Goal: Information Seeking & Learning: Find contact information

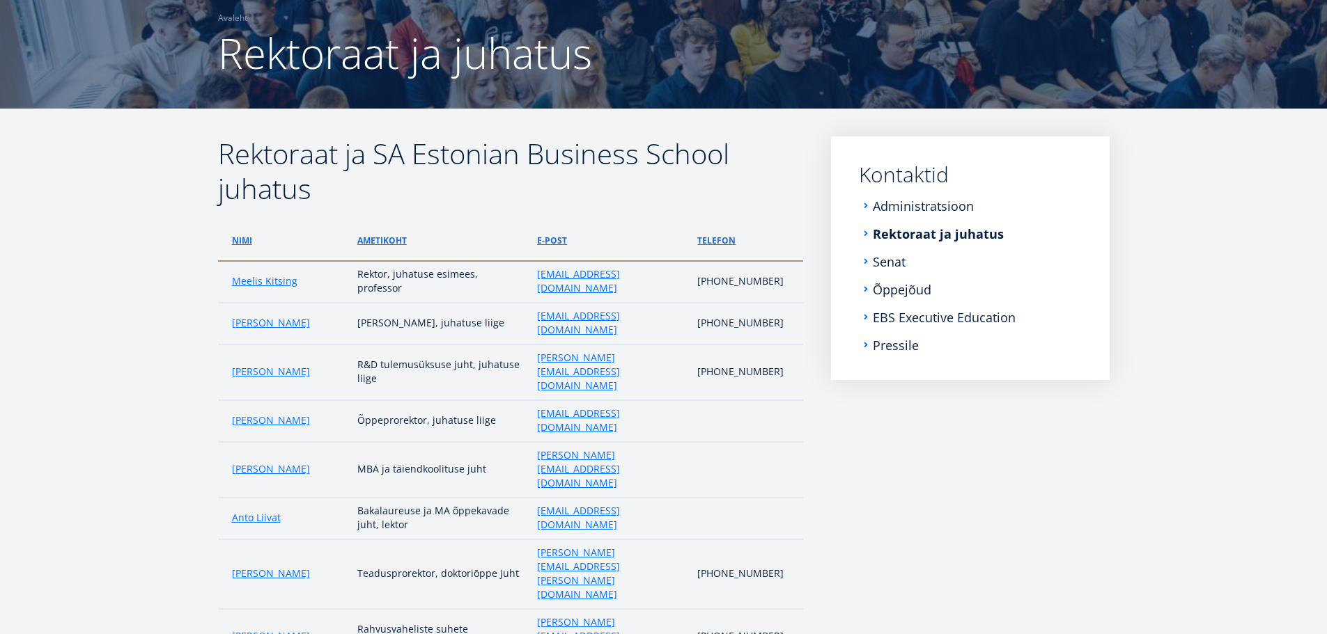
scroll to position [139, 0]
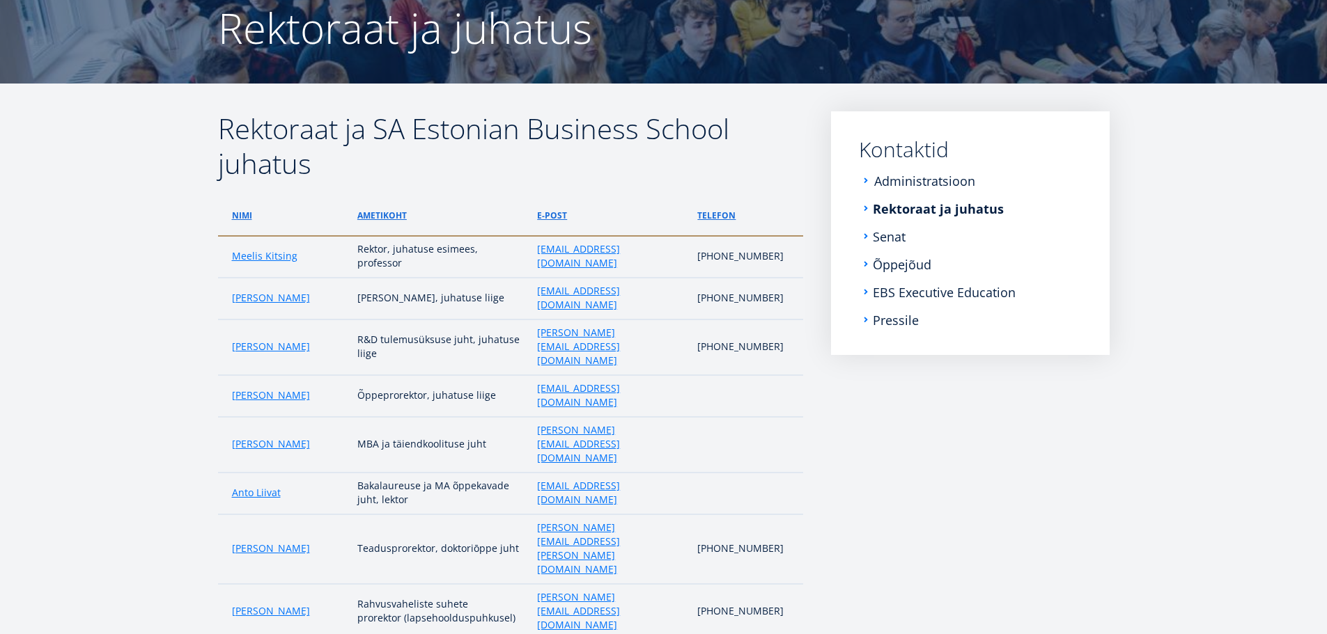
click at [930, 185] on link "Administratsioon" at bounding box center [924, 181] width 101 height 14
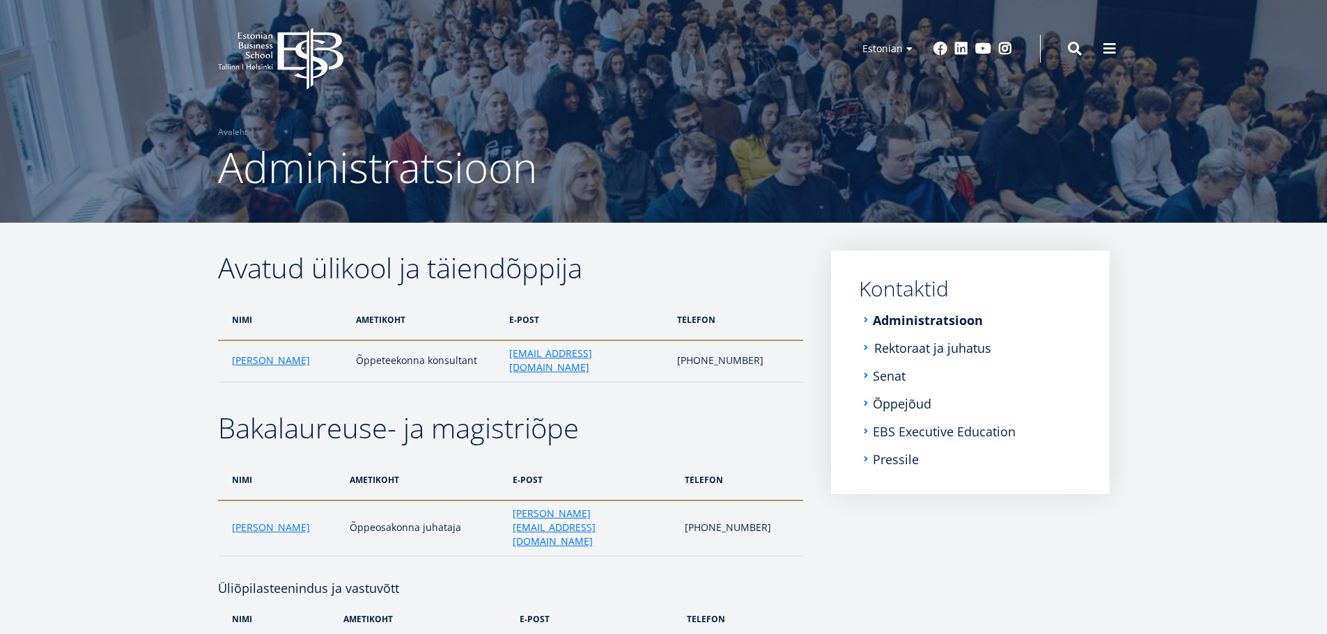
click at [909, 348] on link "Rektoraat ja juhatus" at bounding box center [932, 348] width 117 height 14
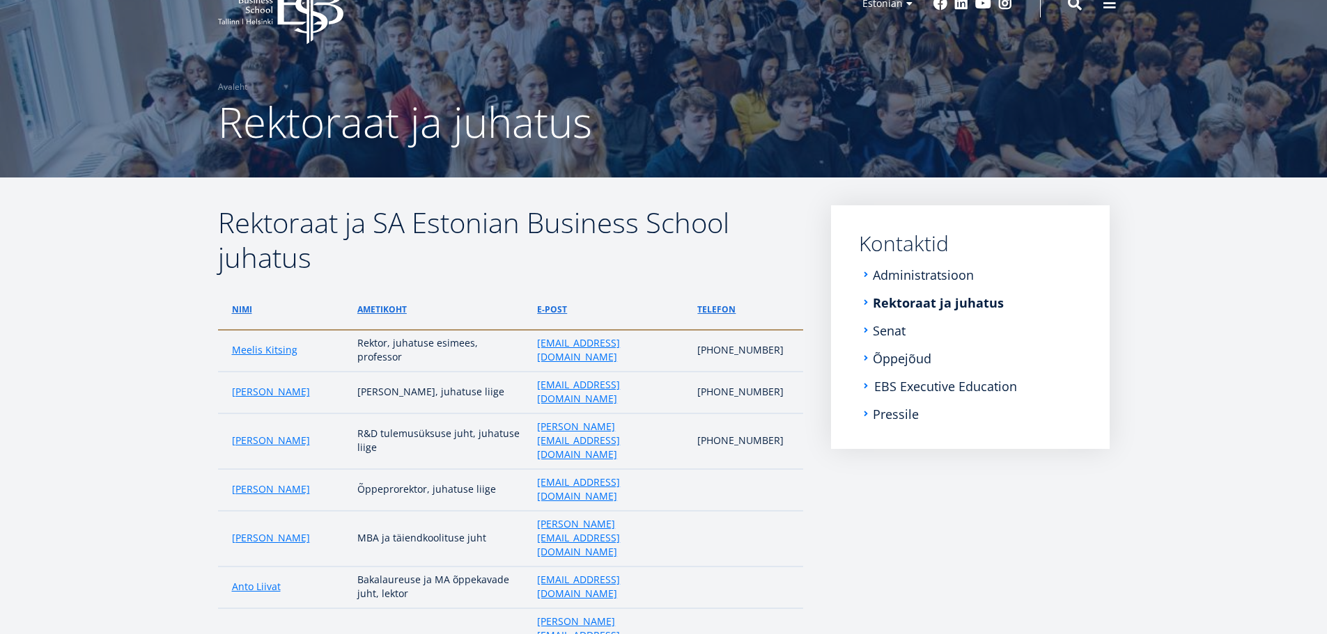
scroll to position [70, 0]
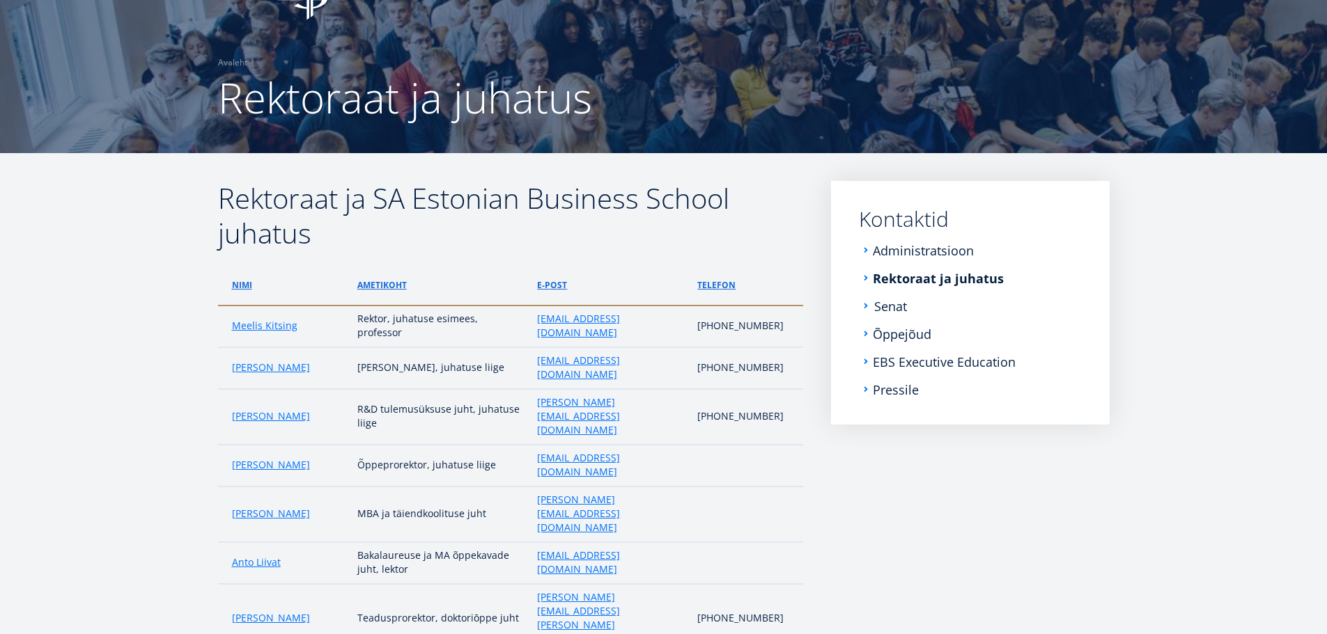
click at [891, 304] on link "Senat" at bounding box center [890, 306] width 33 height 14
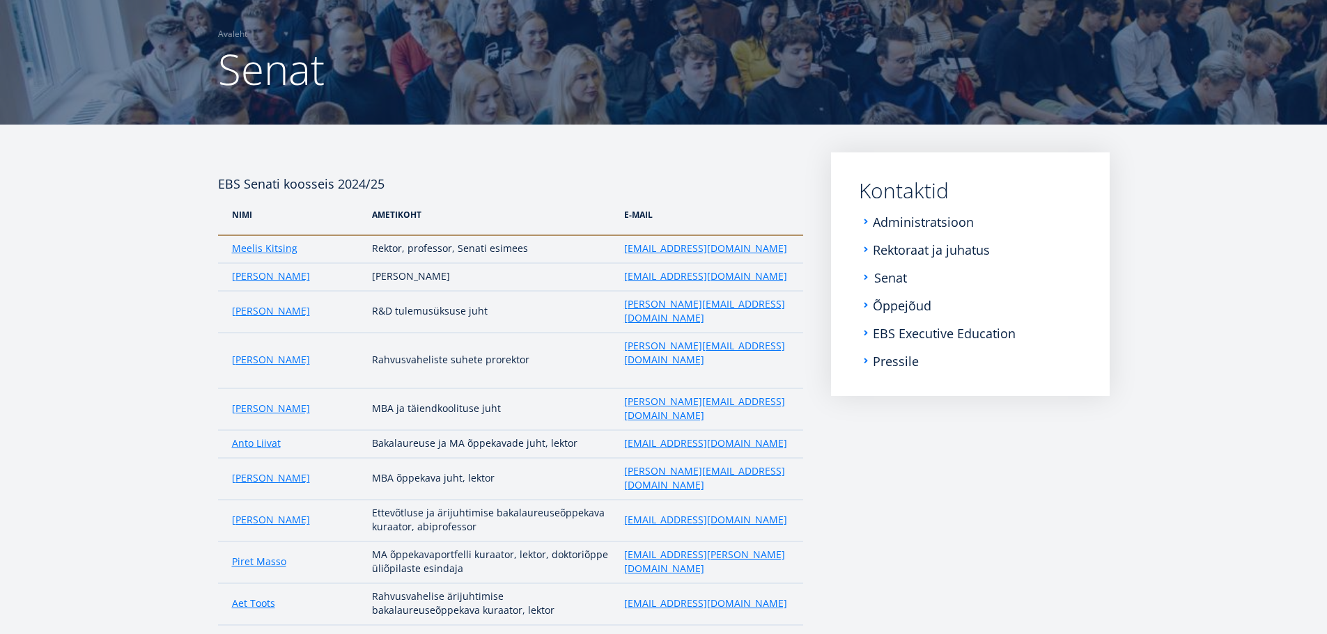
scroll to position [424, 0]
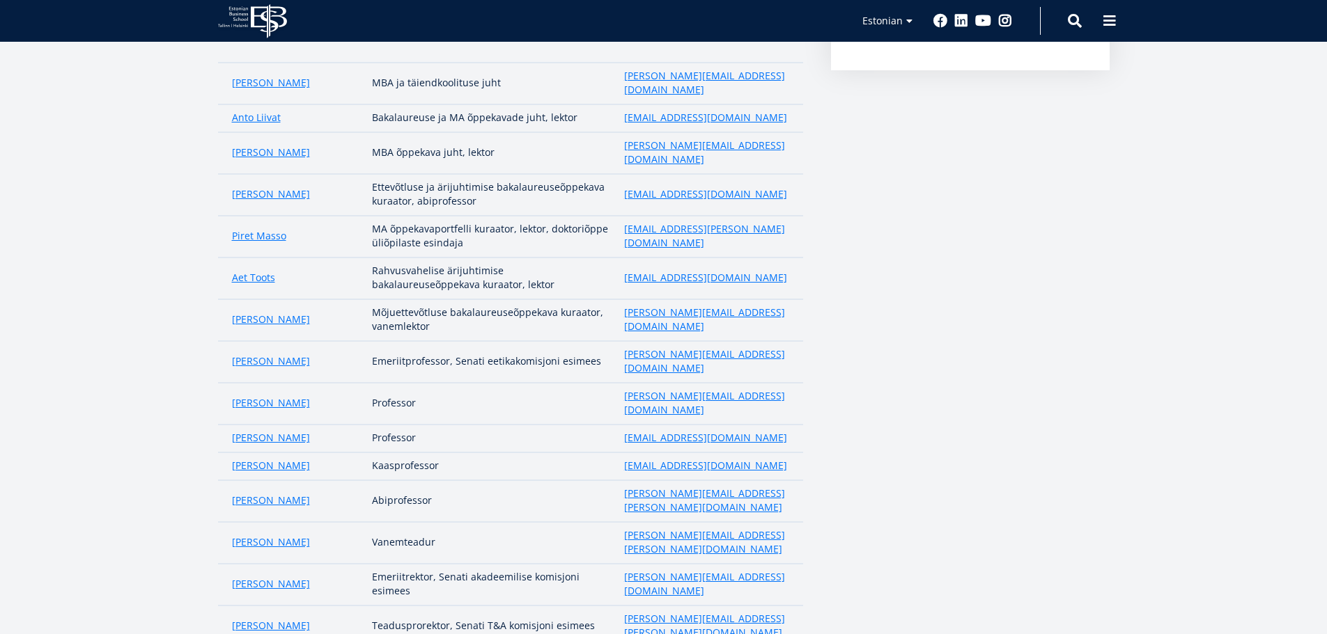
click at [155, 529] on article "EBS Senati koosseis 2024/25 NIMI AMetikoht e-Mail Meelis Kitsing Rektor, profes…" at bounding box center [663, 304] width 1327 height 1010
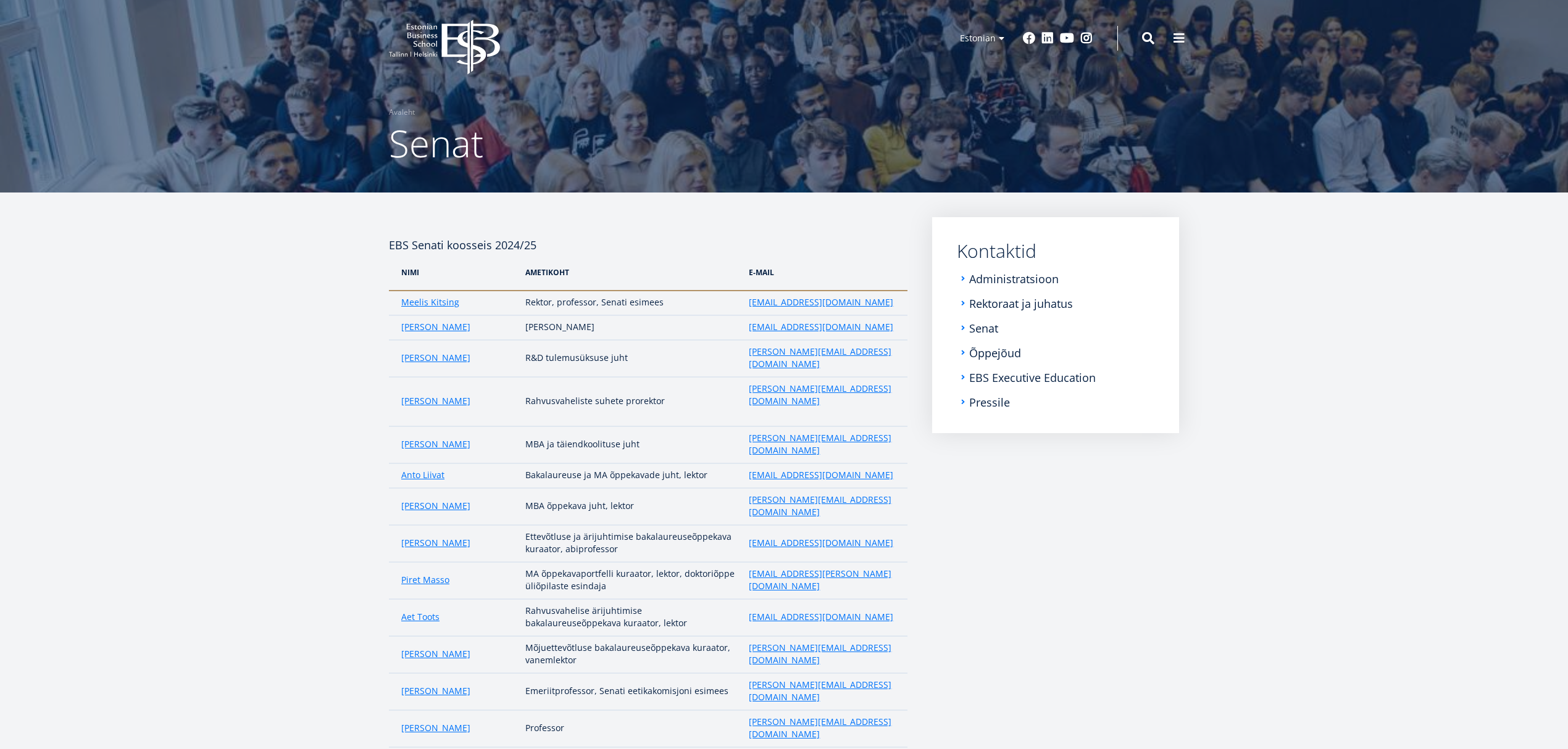
scroll to position [169, 0]
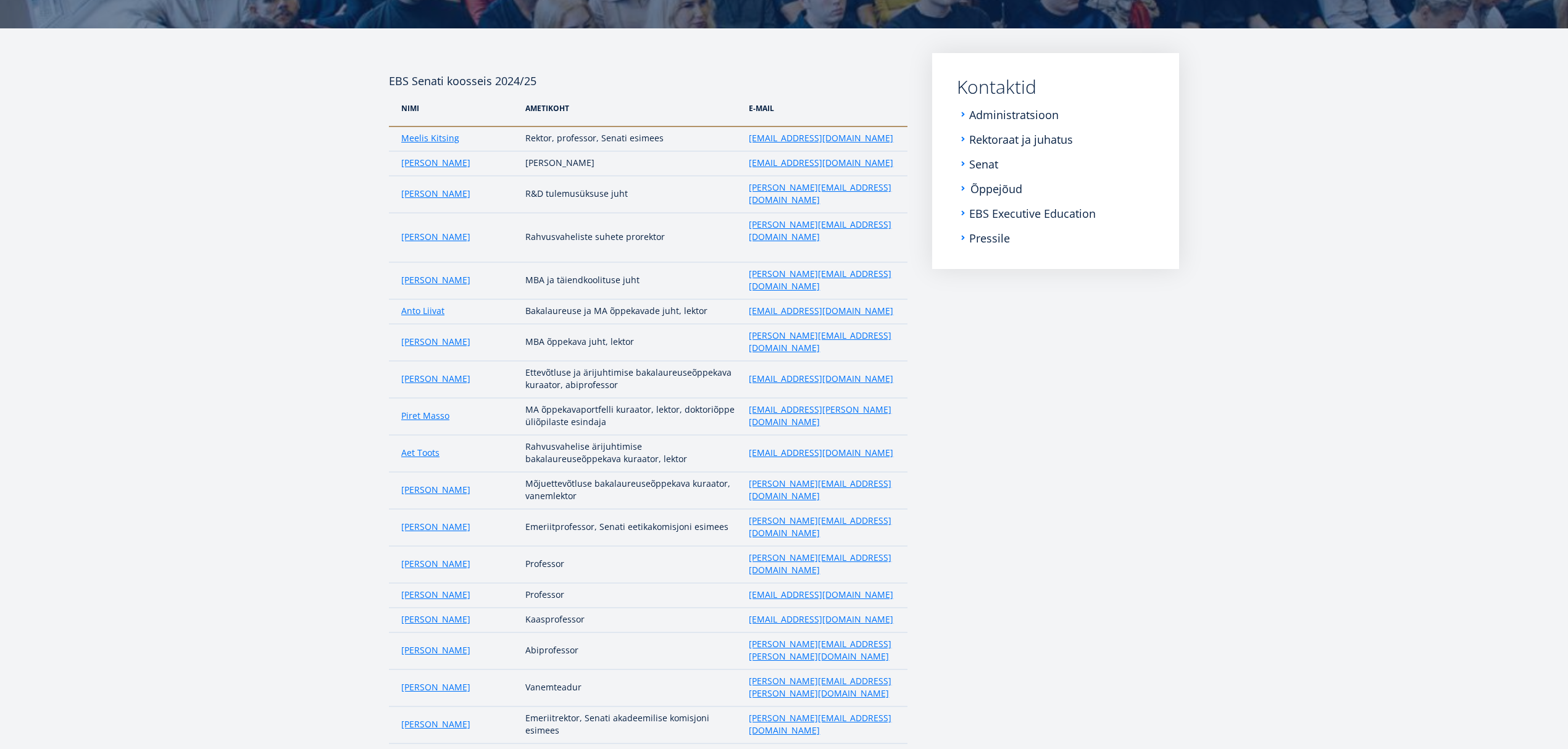
click at [995, 189] on link "Õppejõud" at bounding box center [996, 189] width 51 height 12
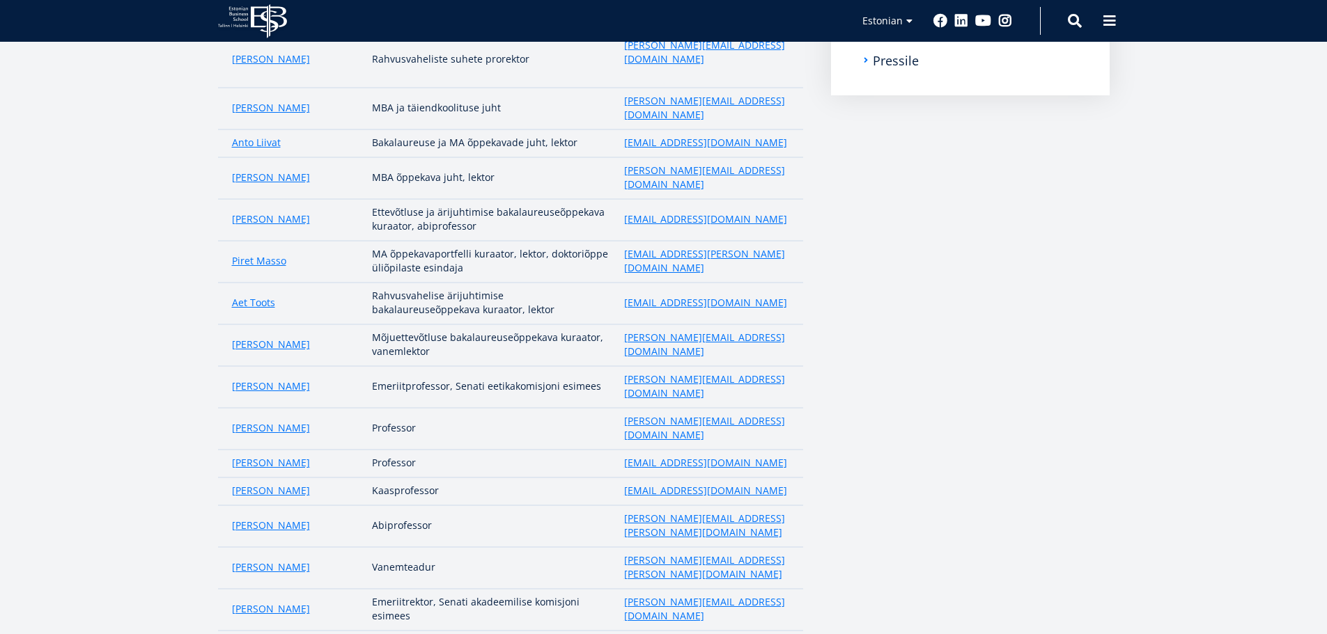
scroll to position [400, 0]
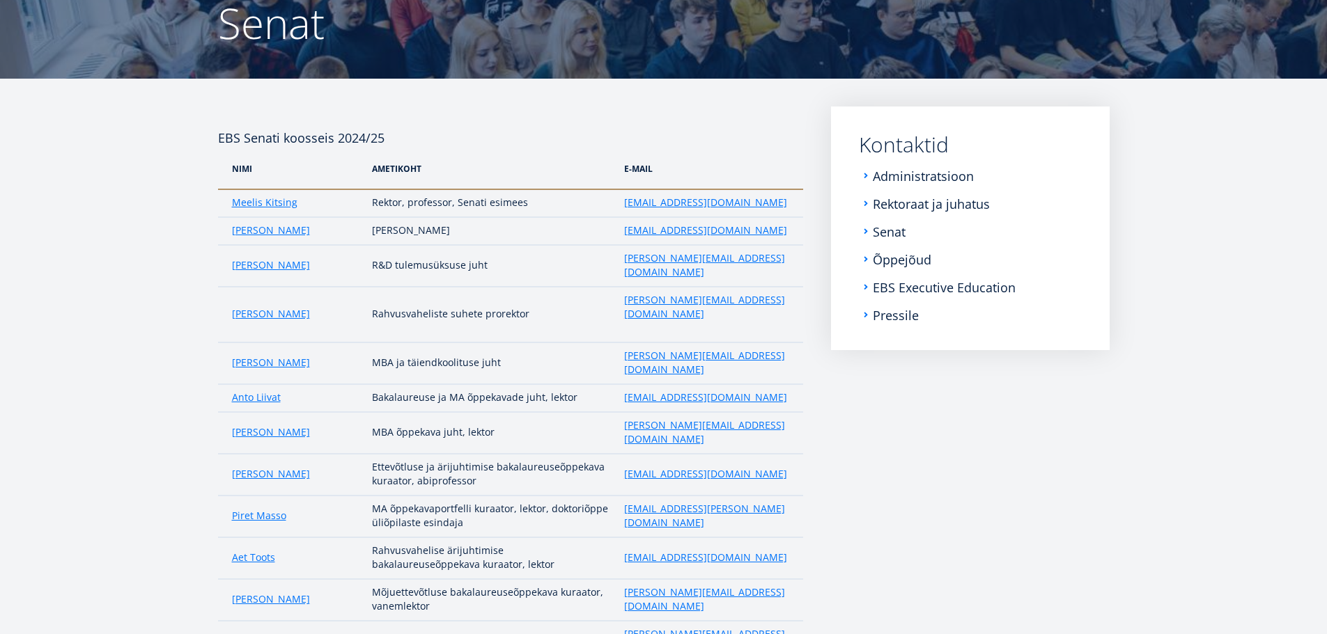
scroll to position [150, 0]
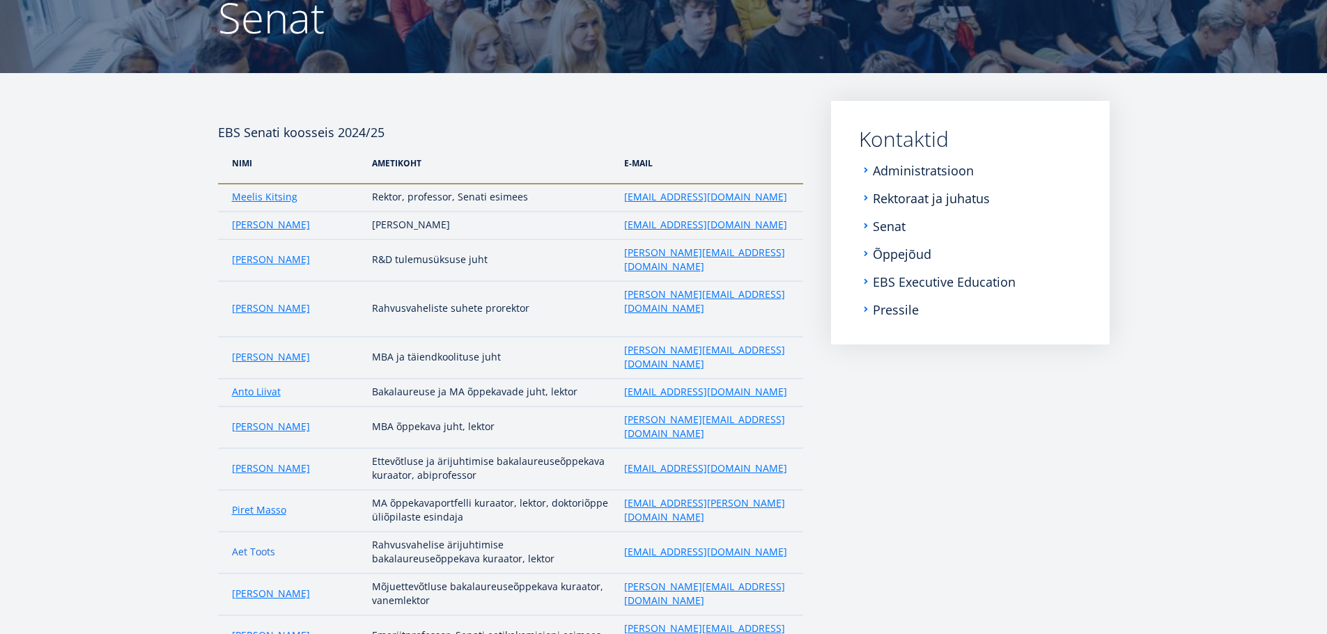
click at [265, 545] on link "Aet Toots" at bounding box center [253, 552] width 43 height 14
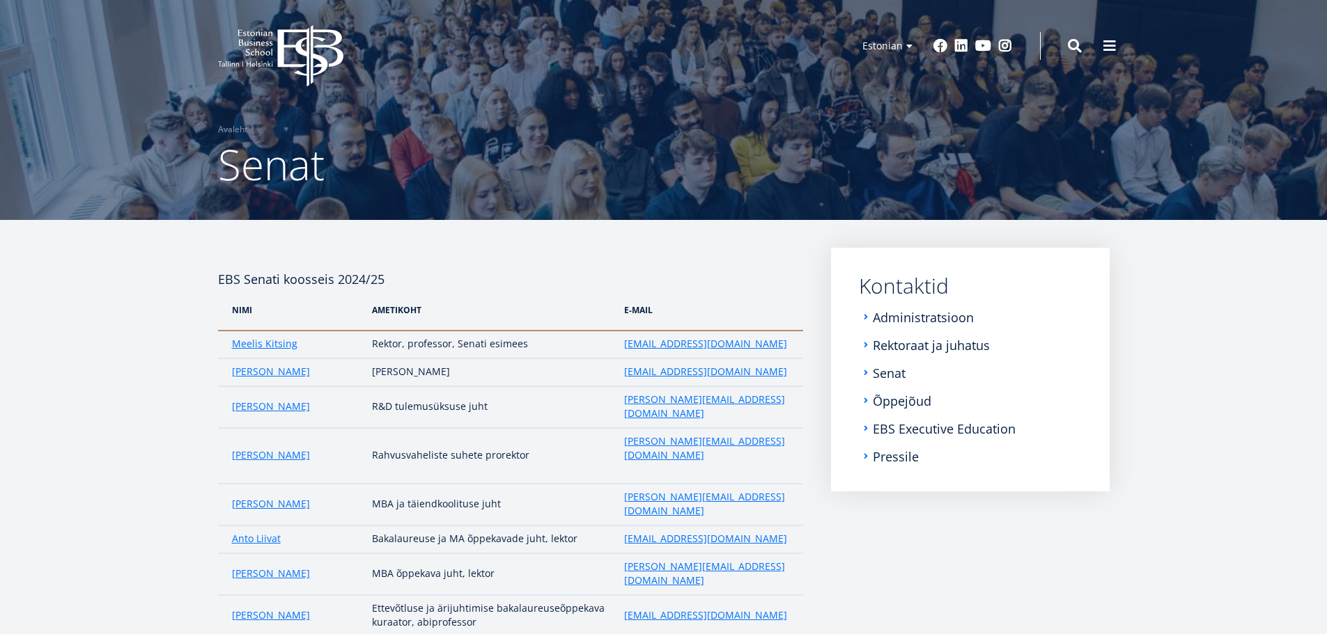
scroll to position [0, 0]
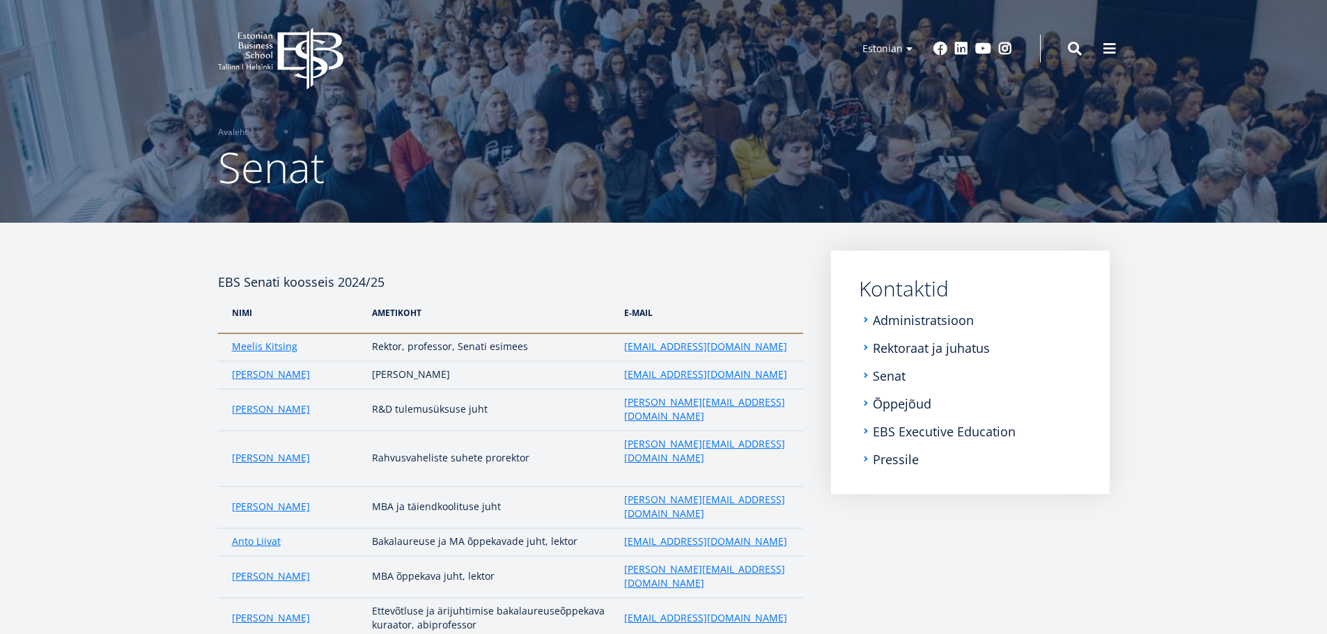
click at [292, 40] on icon "EBS Logo Created with Sketch." at bounding box center [280, 59] width 125 height 62
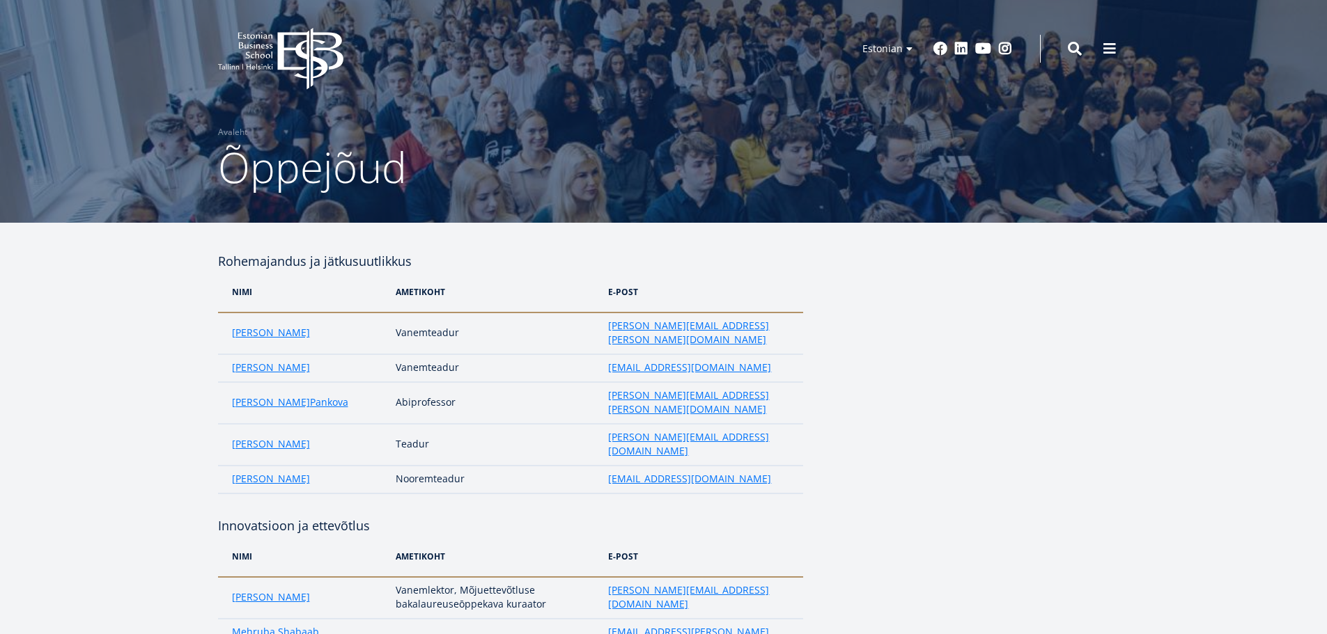
drag, startPoint x: 1589, startPoint y: 3, endPoint x: 983, endPoint y: 295, distance: 672.8
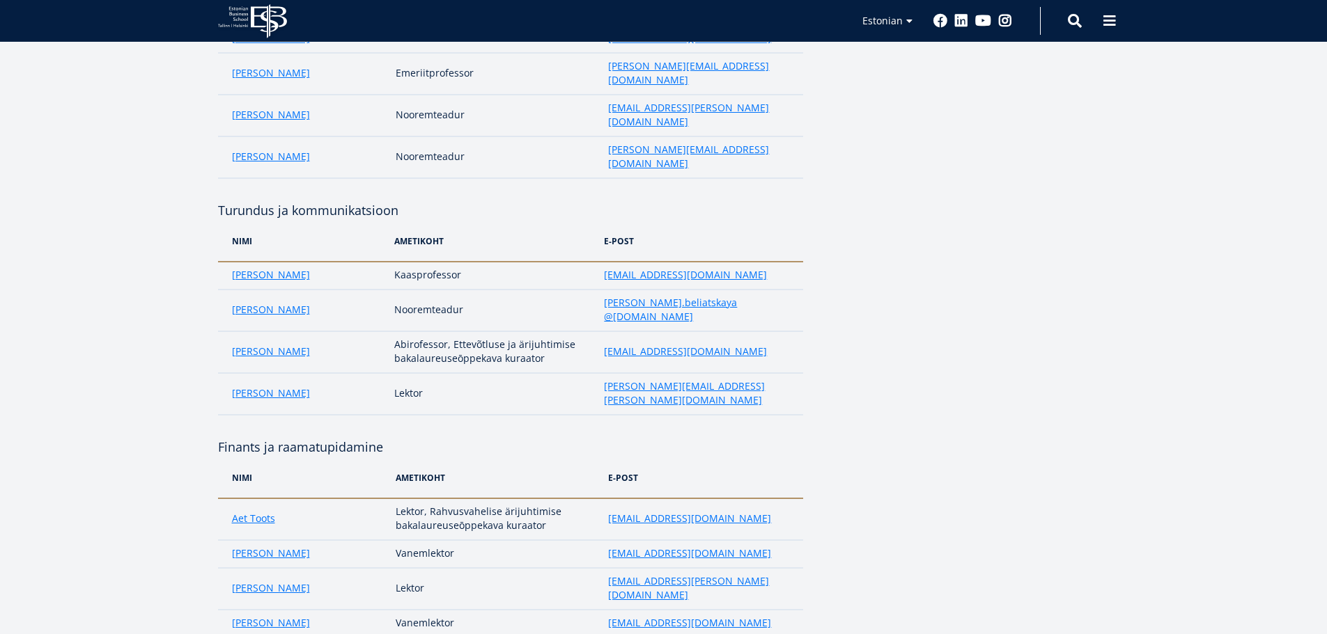
scroll to position [1950, 0]
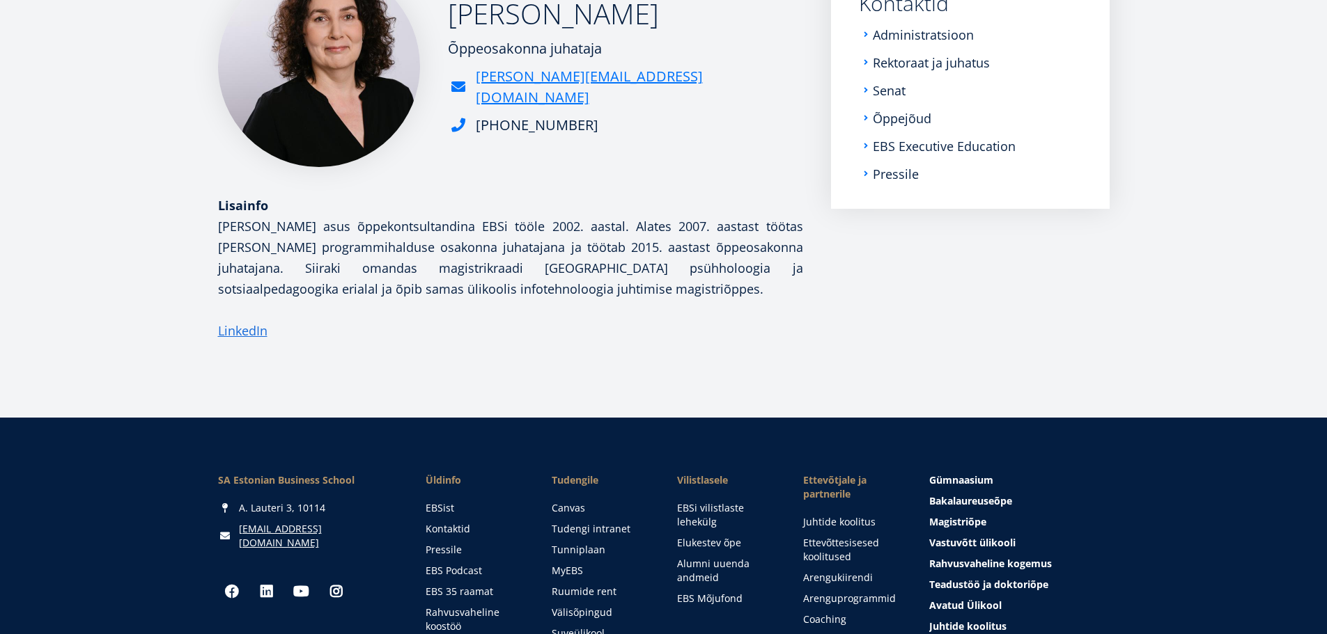
scroll to position [16, 0]
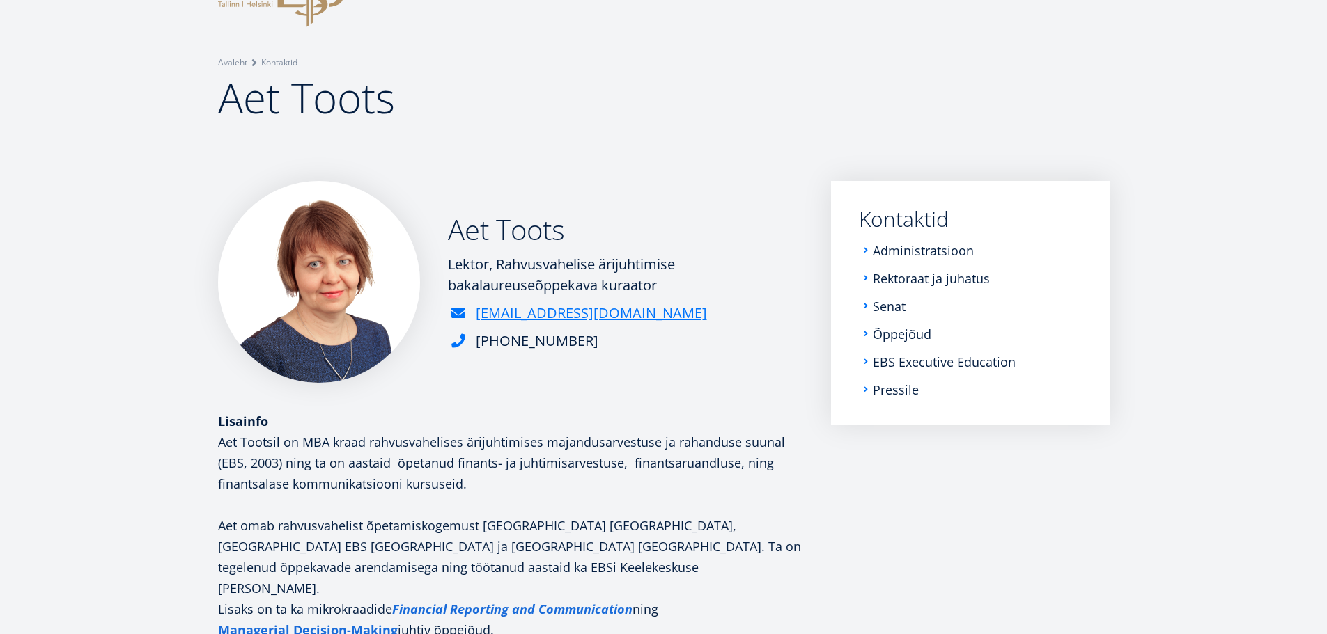
scroll to position [279, 0]
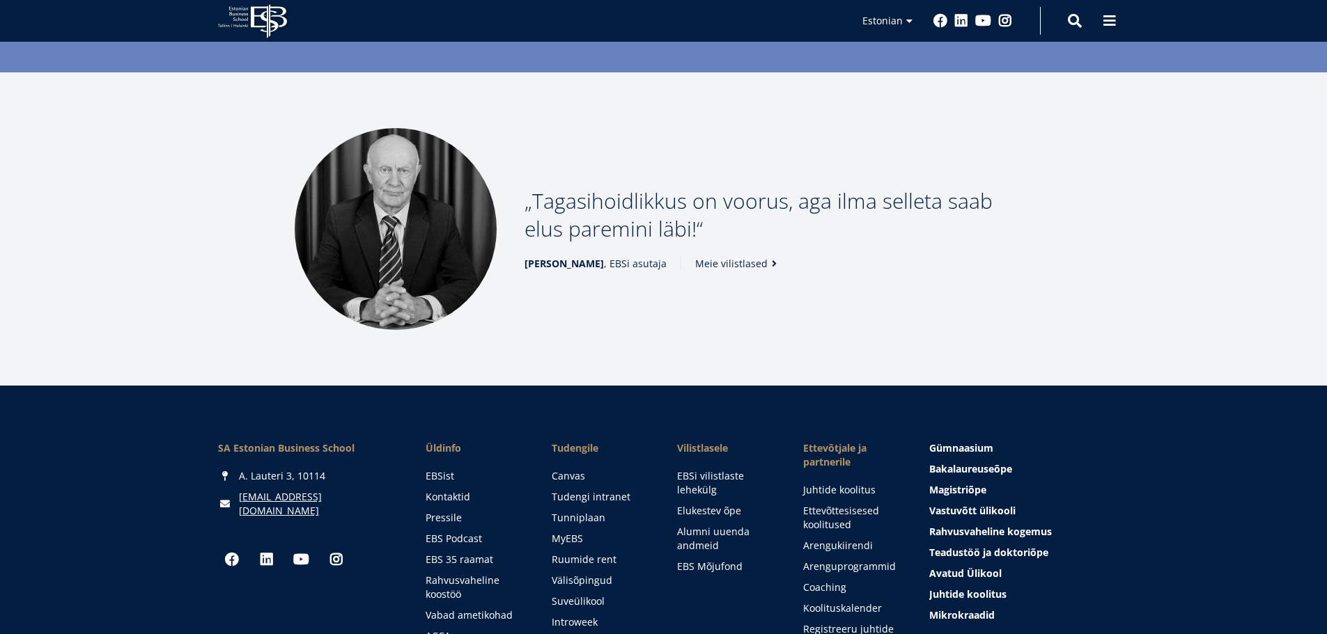
scroll to position [1811, 0]
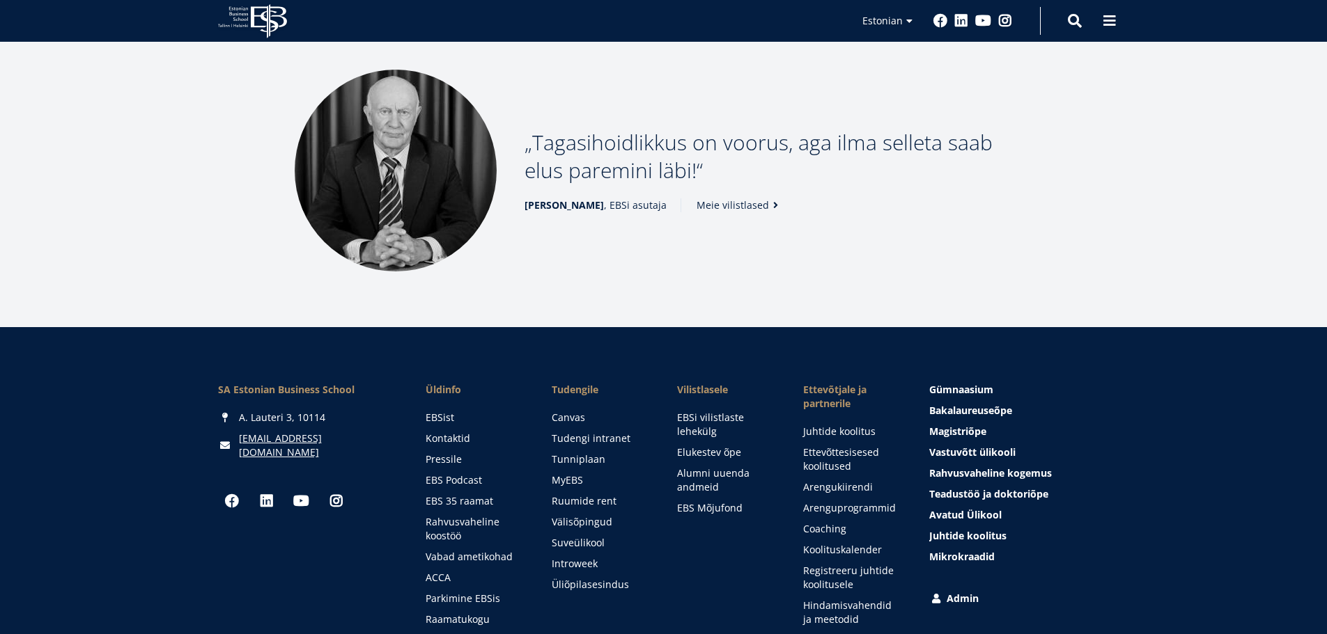
click at [720, 198] on link "Meie vilistlased" at bounding box center [739, 205] width 86 height 14
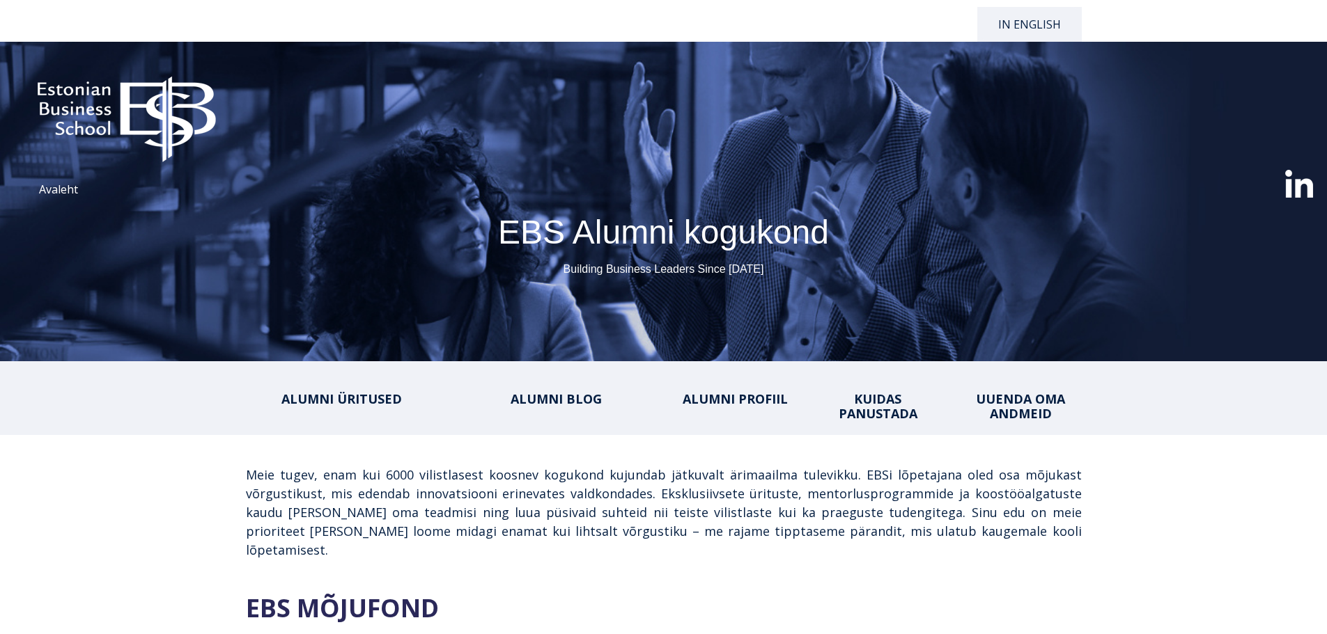
select select "**"
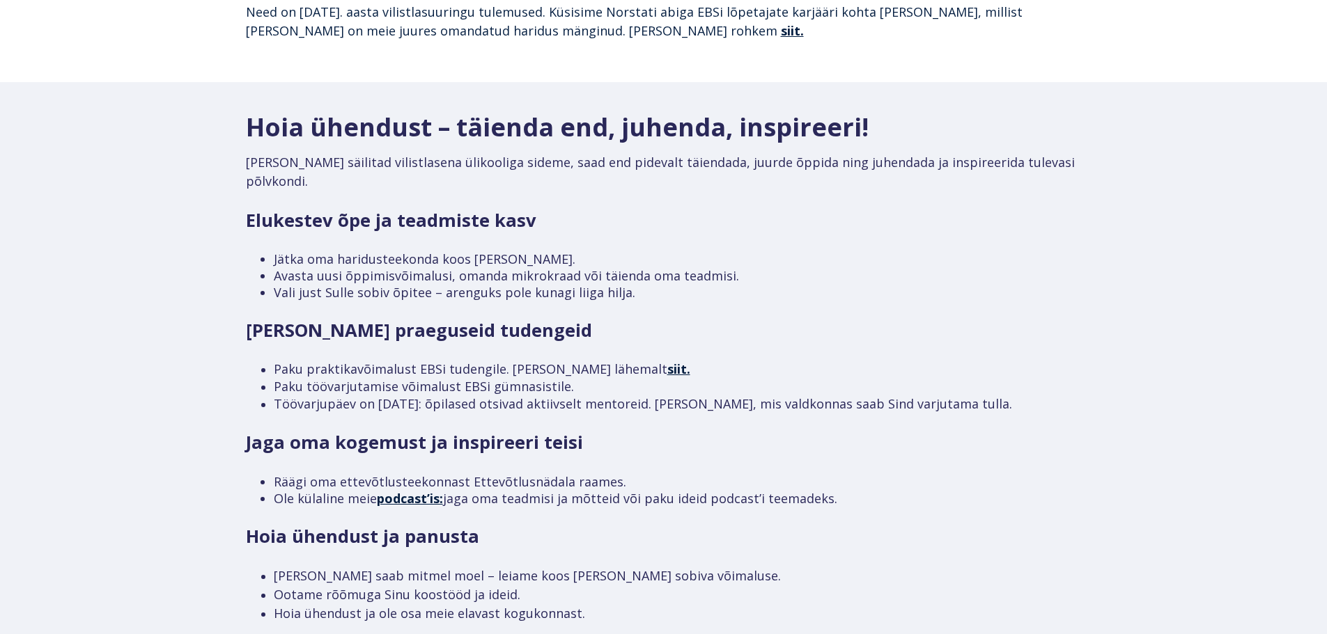
scroll to position [1612, 0]
